Goal: Check status: Check status

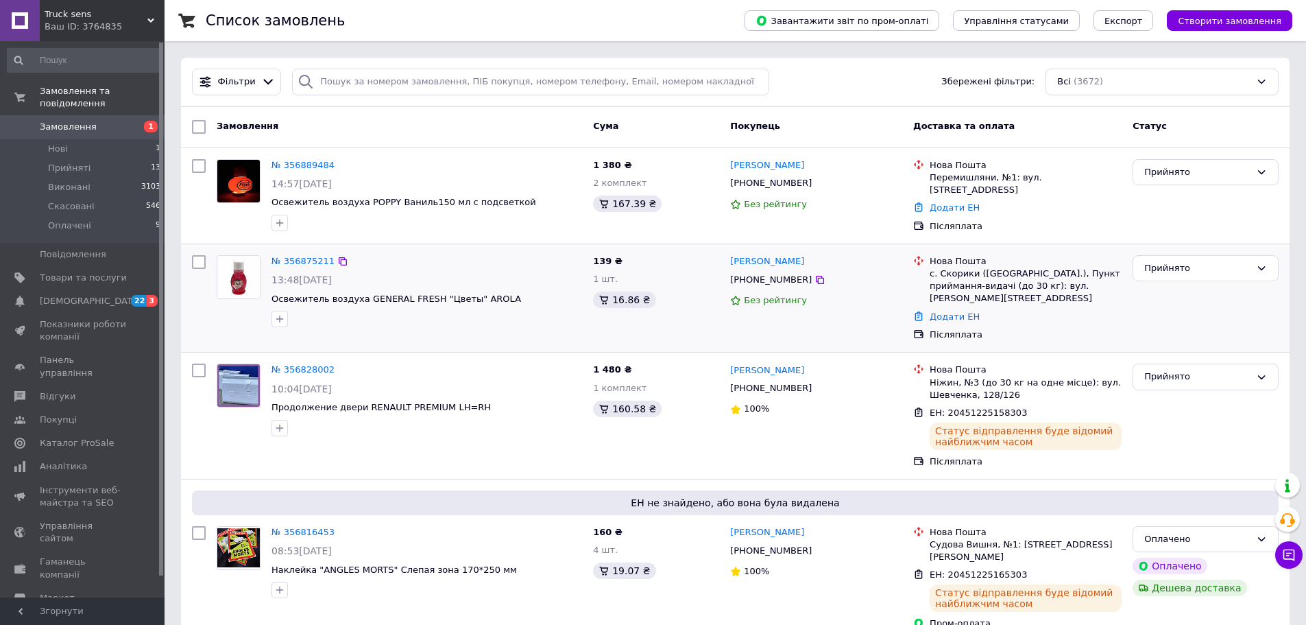
drag, startPoint x: 802, startPoint y: 187, endPoint x: 818, endPoint y: 322, distance: 135.3
click at [815, 187] on icon at bounding box center [820, 183] width 11 height 11
click at [299, 163] on link "№ 356889484" at bounding box center [303, 165] width 63 height 10
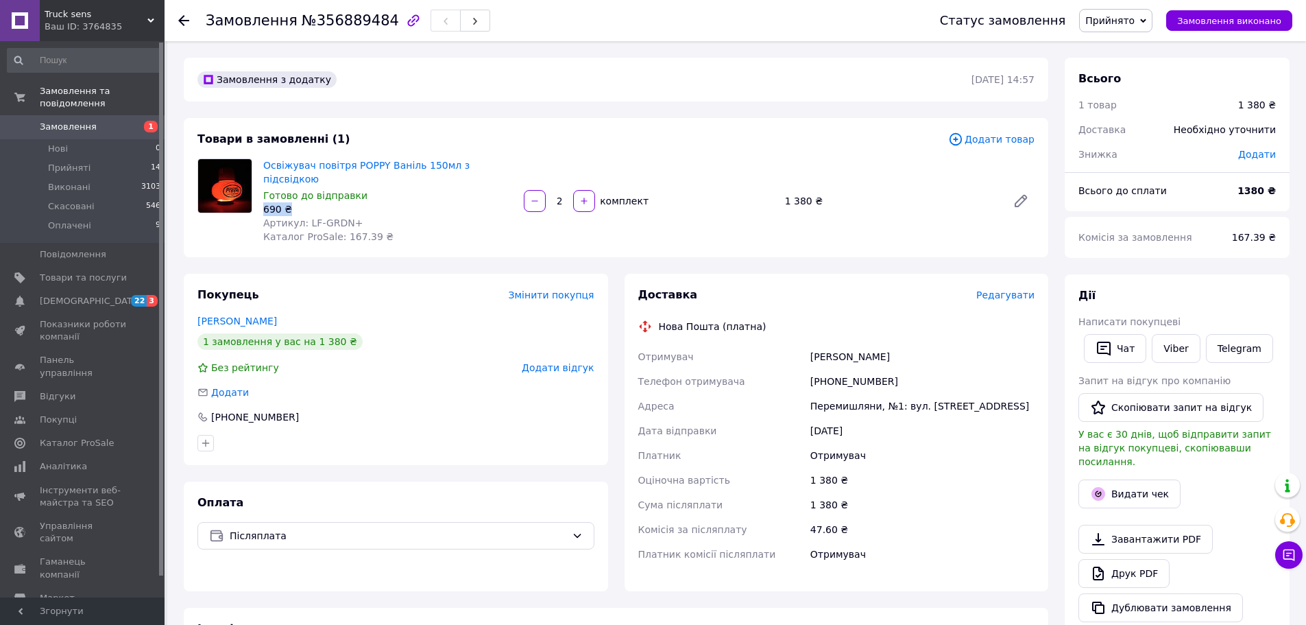
drag, startPoint x: 277, startPoint y: 198, endPoint x: 265, endPoint y: 198, distance: 12.3
click at [265, 202] on div "690 ₴" at bounding box center [388, 209] width 250 height 14
copy div "690 ₴"
click at [84, 121] on span "Замовлення" at bounding box center [68, 127] width 57 height 12
